Goal: Information Seeking & Learning: Learn about a topic

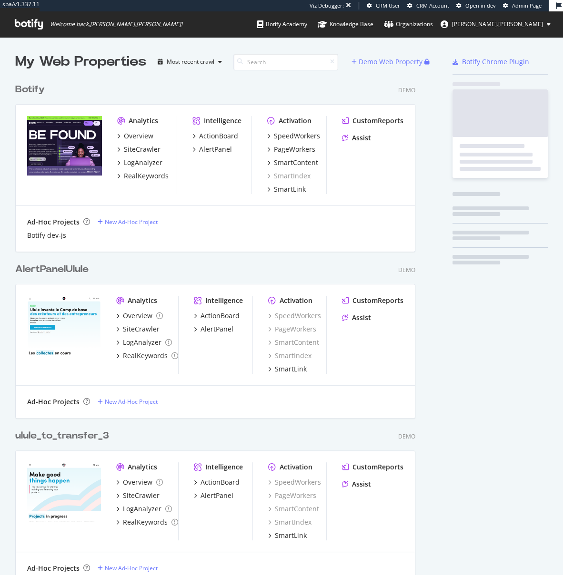
scroll to position [2172, 401]
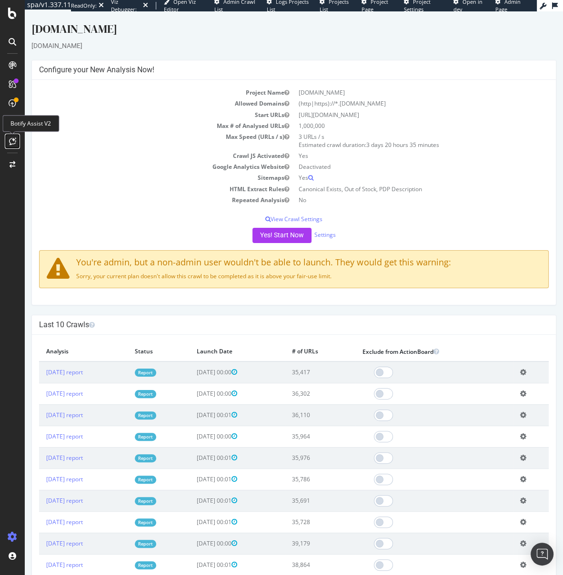
click at [12, 140] on icon at bounding box center [12, 142] width 7 height 8
